Goal: Navigation & Orientation: Find specific page/section

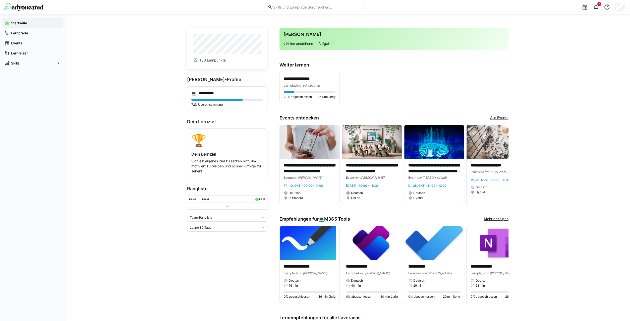
click at [495, 118] on link "Alle Events" at bounding box center [499, 118] width 18 height 6
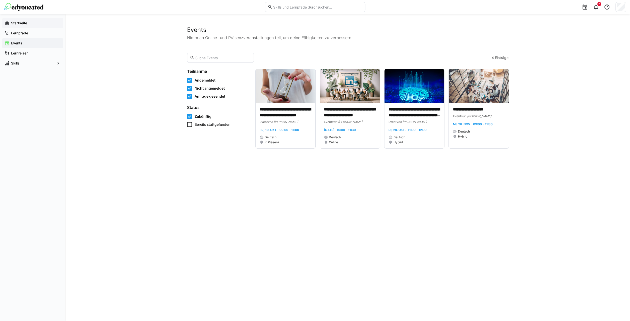
click at [8, 22] on eds-icon at bounding box center [7, 23] width 5 height 5
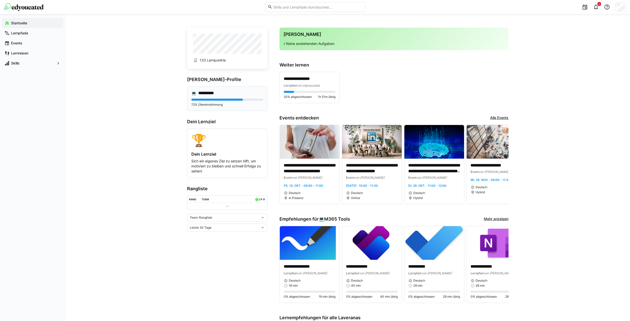
click at [227, 106] on p "72% Übereinstimmung" at bounding box center [227, 105] width 72 height 4
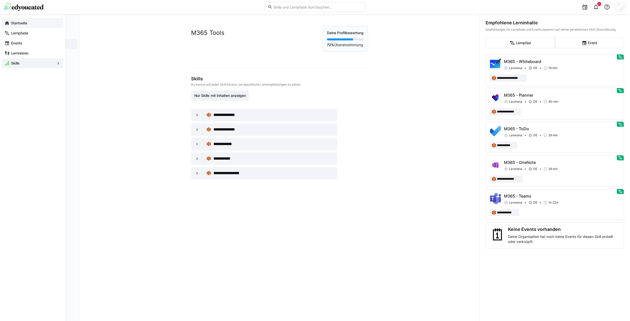
click at [0, 0] on app-navigation-label "Startseite" at bounding box center [0, 0] width 0 height 0
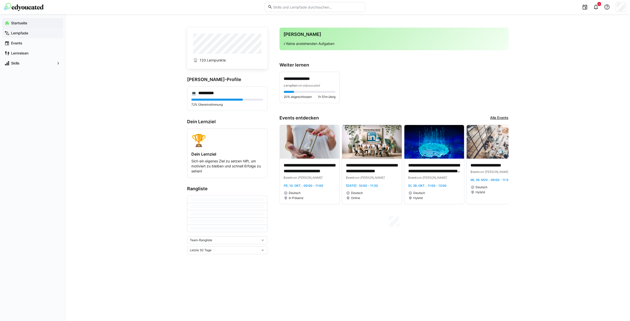
click at [0, 0] on app-navigation-label "Lernpfade" at bounding box center [0, 0] width 0 height 0
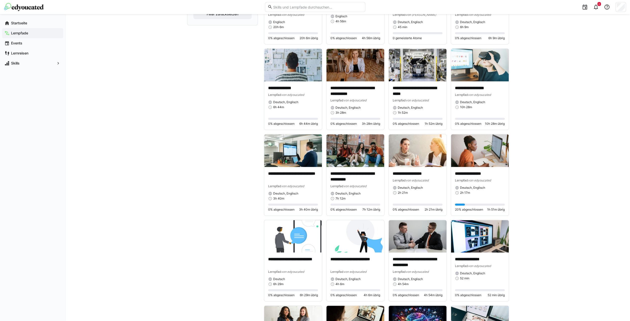
scroll to position [435, 0]
